Goal: Navigation & Orientation: Find specific page/section

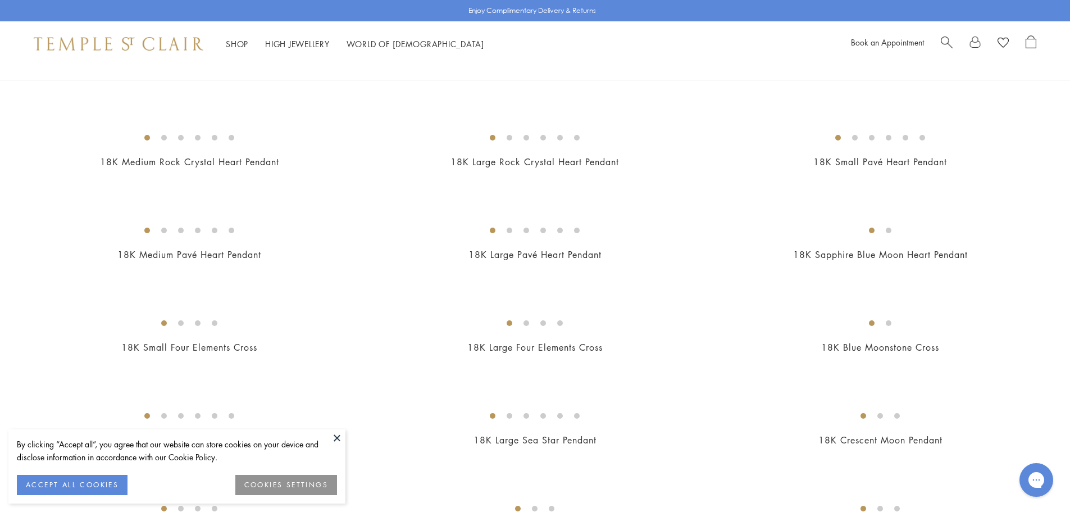
scroll to position [1011, 0]
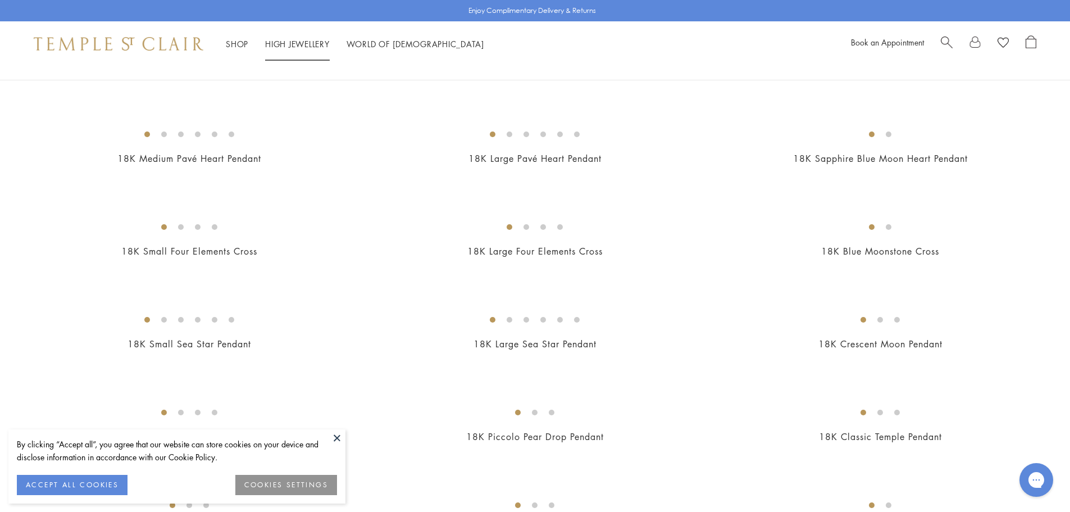
click at [297, 46] on body "By clicking “Accept all”, you agree that our website can store cookies on your …" at bounding box center [535, 369] width 1070 height 2761
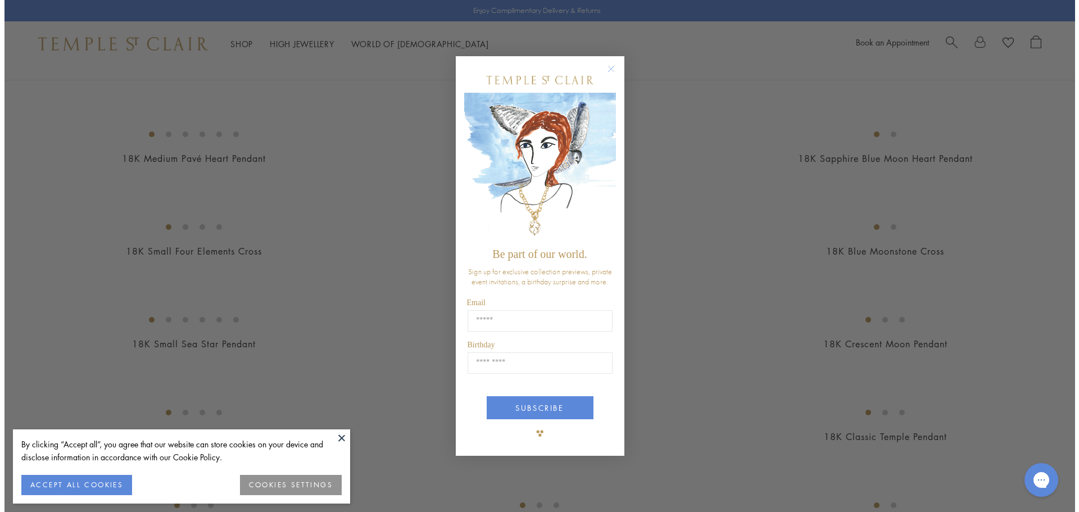
scroll to position [1017, 0]
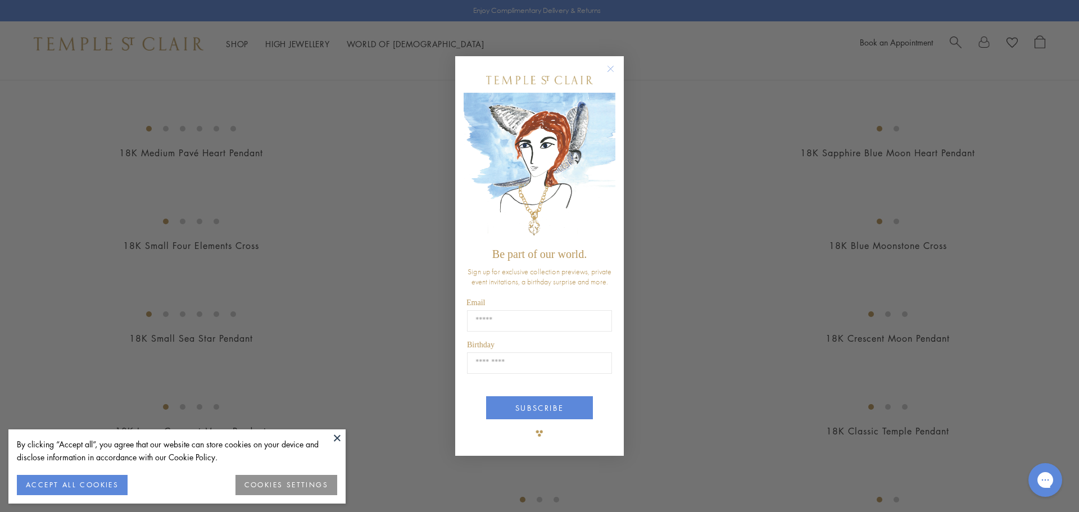
click at [606, 71] on circle "Close dialog" at bounding box center [610, 68] width 13 height 13
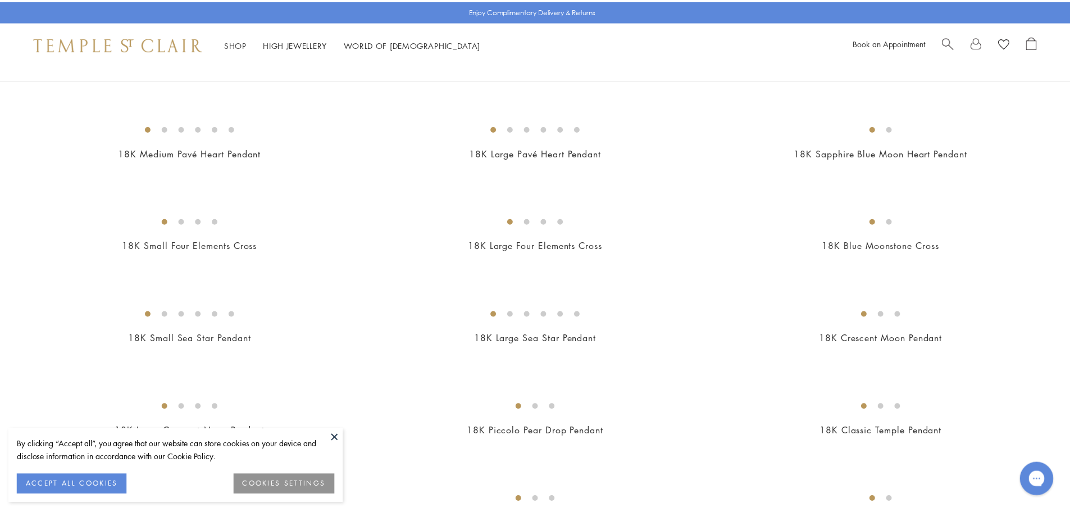
scroll to position [1011, 0]
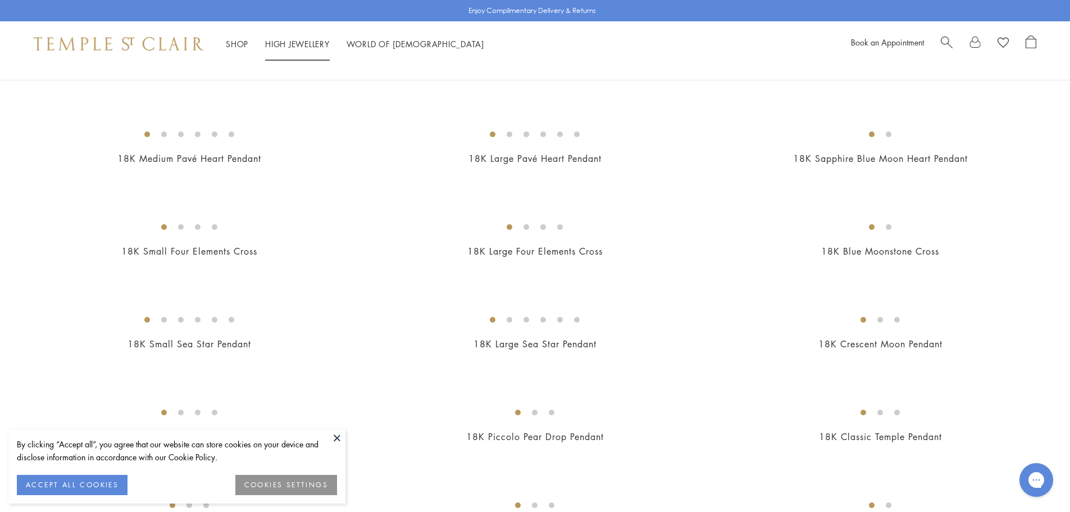
click at [317, 44] on link "High Jewellery High Jewellery" at bounding box center [297, 43] width 65 height 11
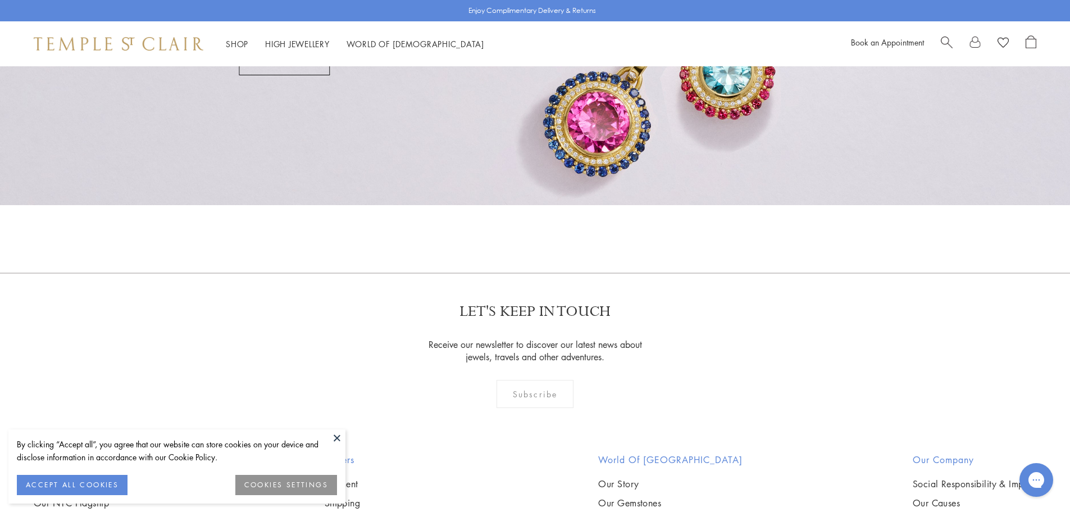
scroll to position [895, 0]
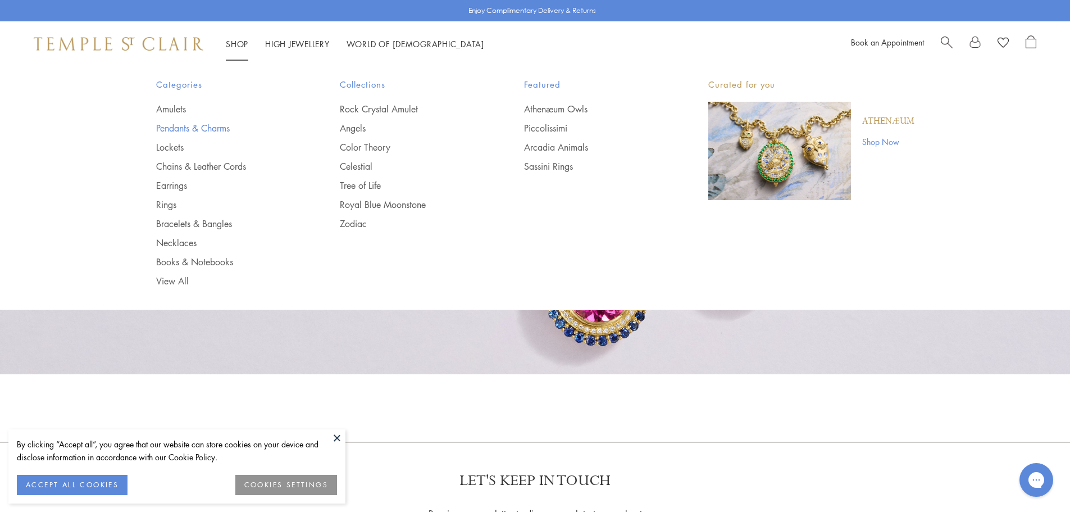
click at [220, 125] on link "Pendants & Charms" at bounding box center [225, 128] width 139 height 12
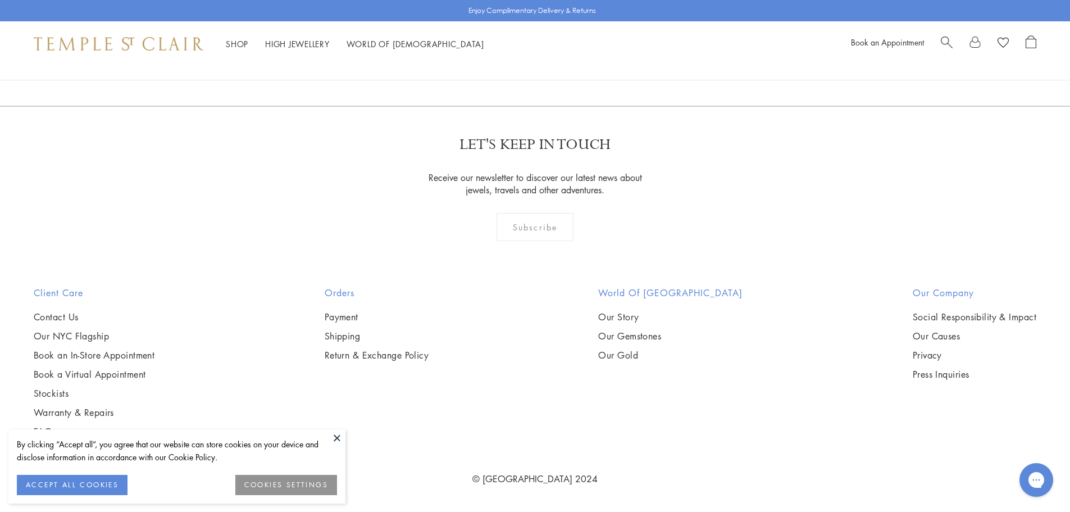
scroll to position [8484, 0]
